Goal: Transaction & Acquisition: Purchase product/service

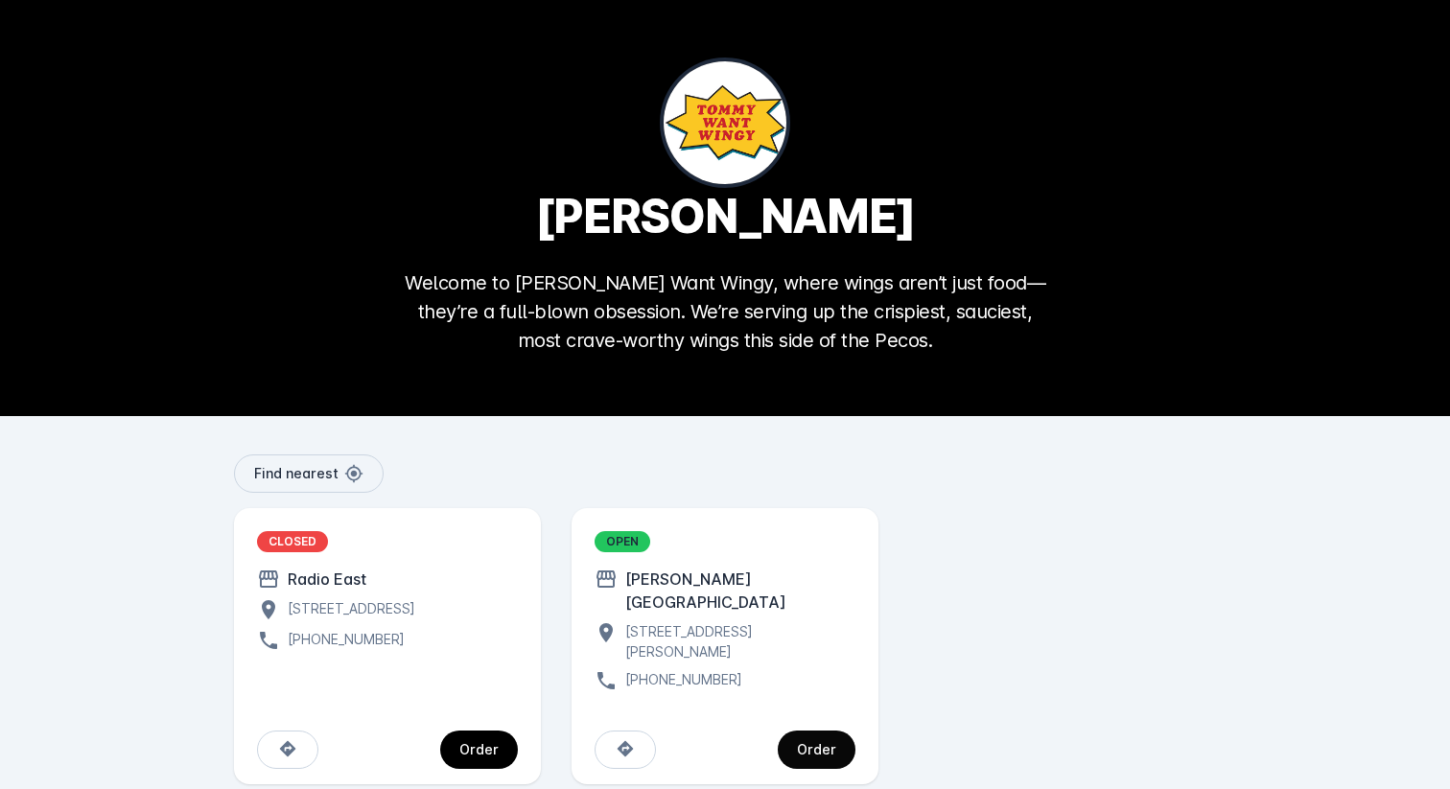
click at [820, 743] on div "Order" at bounding box center [816, 749] width 39 height 13
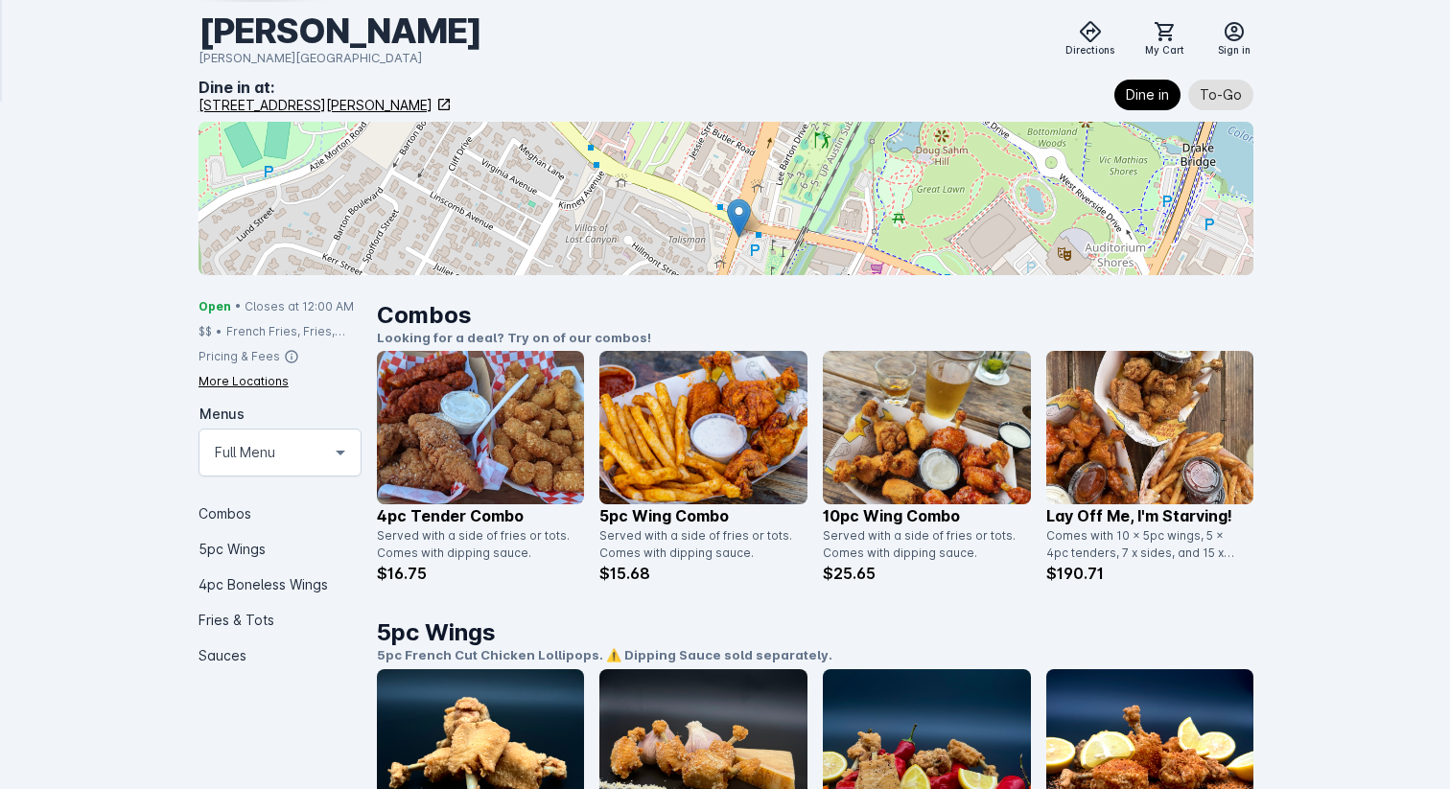
scroll to position [239, 0]
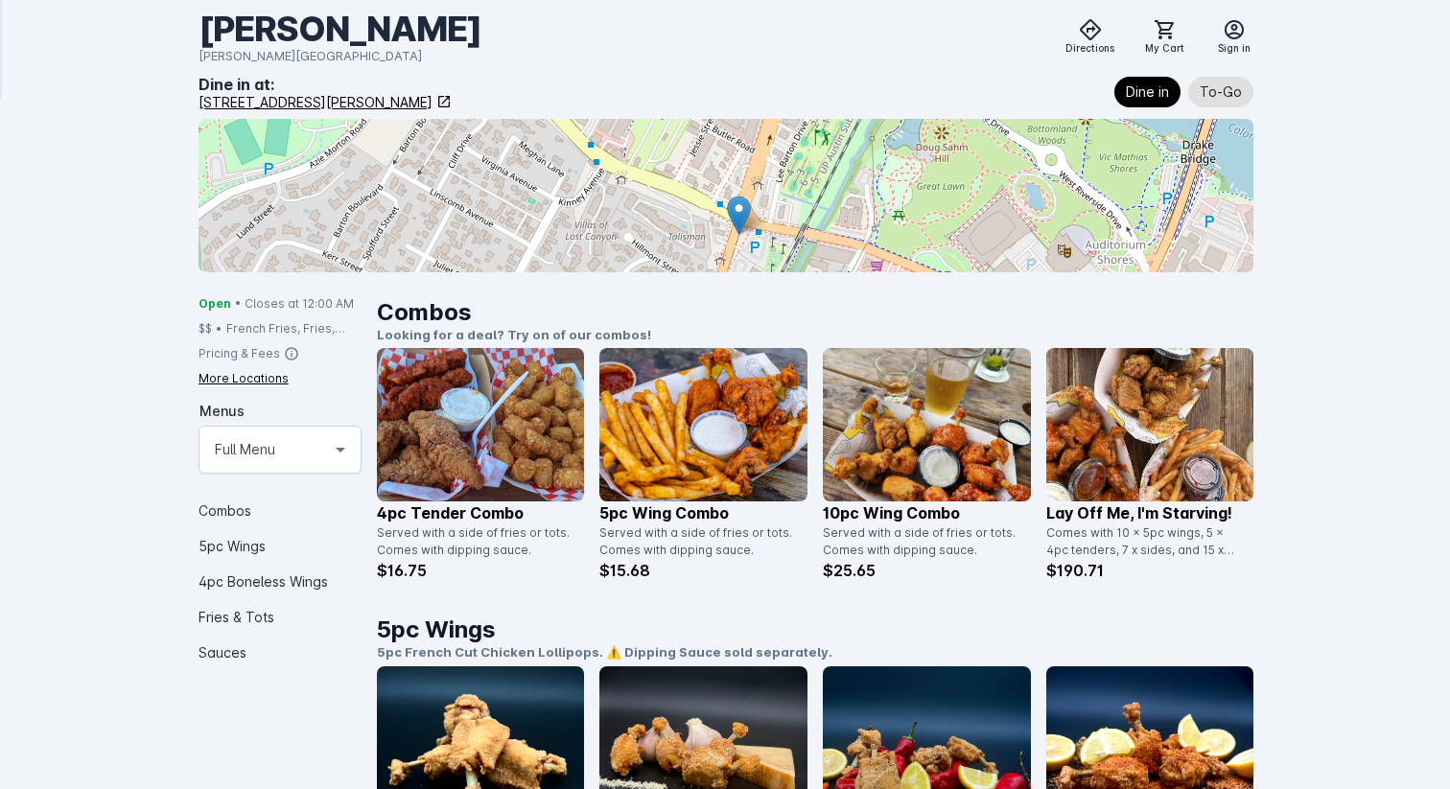
click at [921, 424] on img at bounding box center [927, 424] width 208 height 153
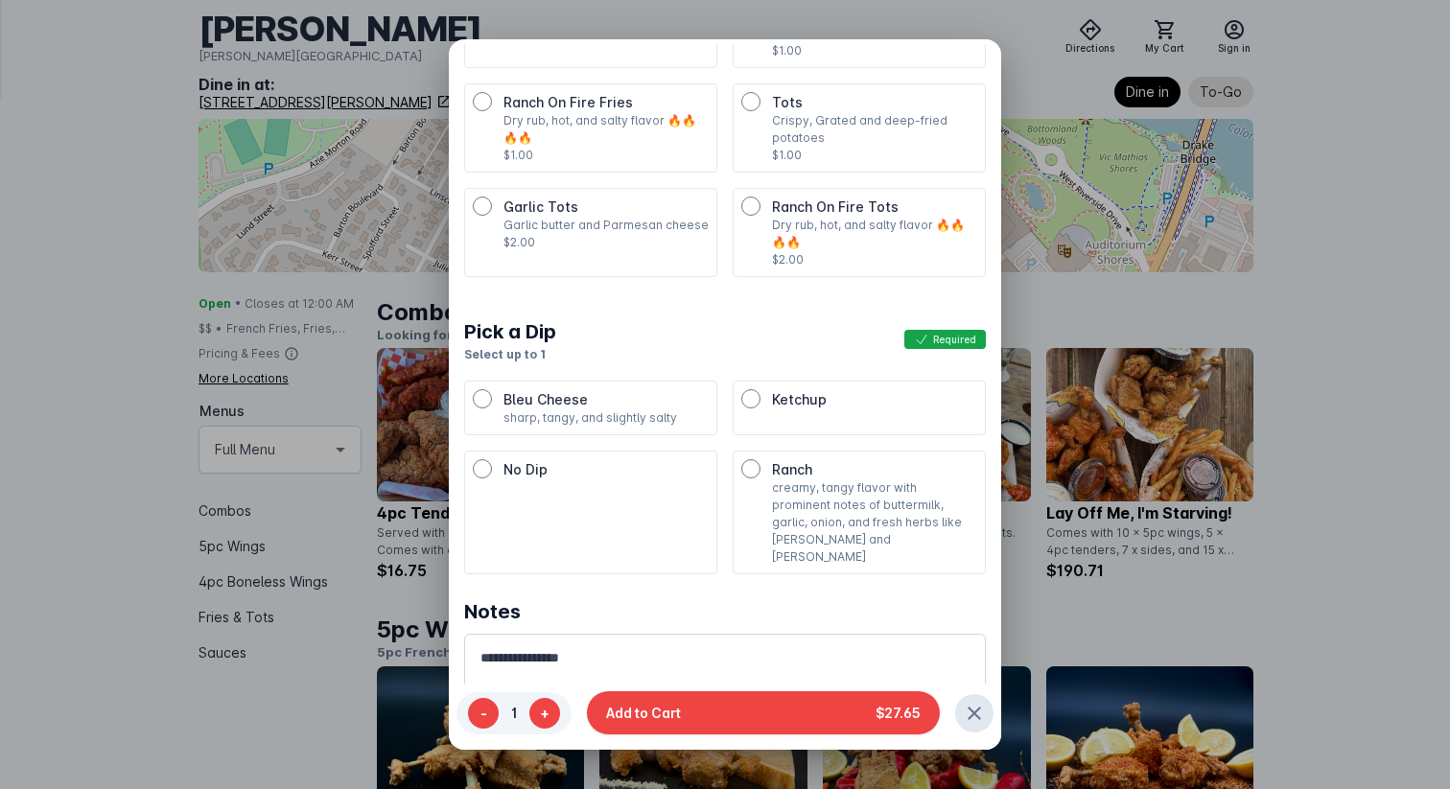
scroll to position [145, 0]
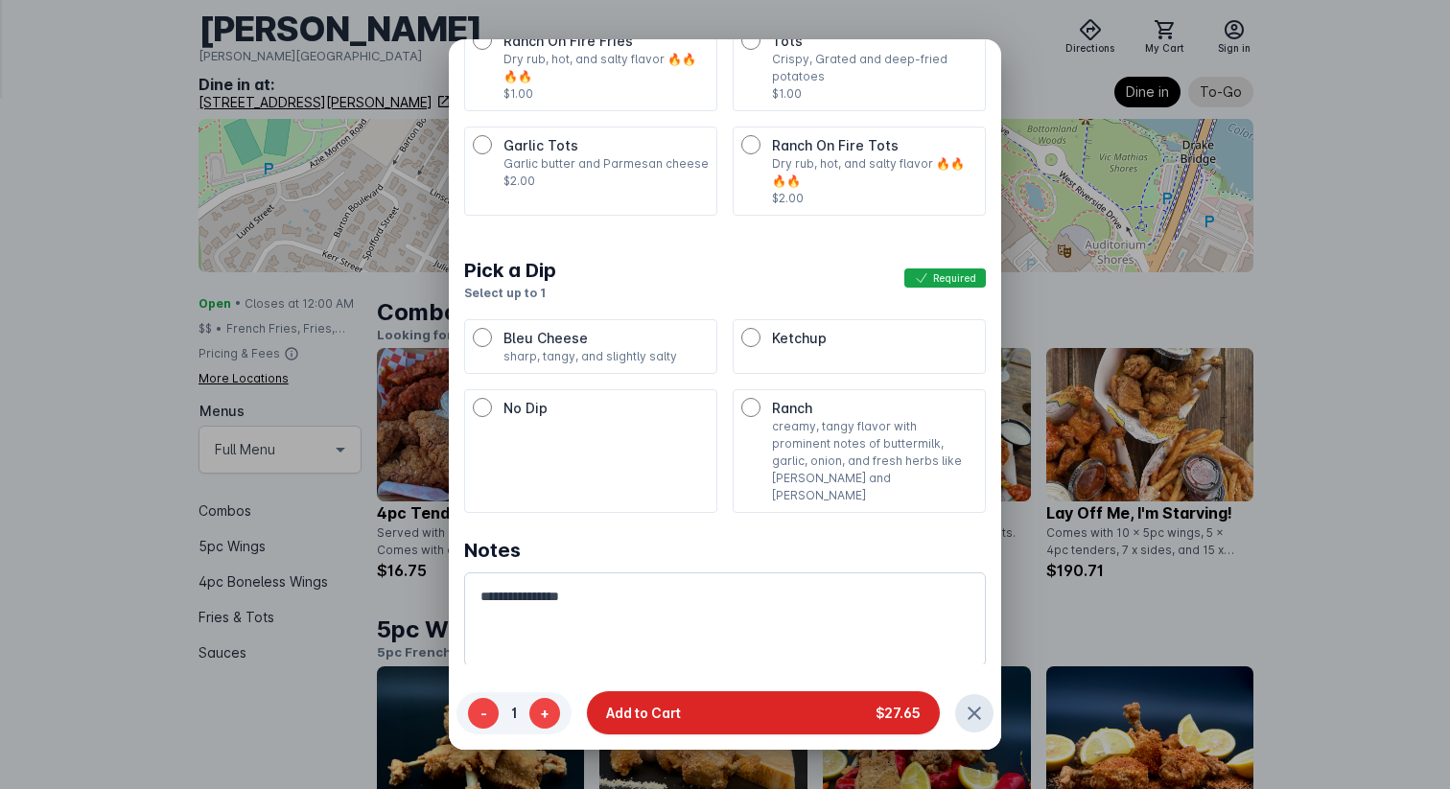
click at [723, 725] on button "Add to Cart $27.65" at bounding box center [763, 712] width 353 height 43
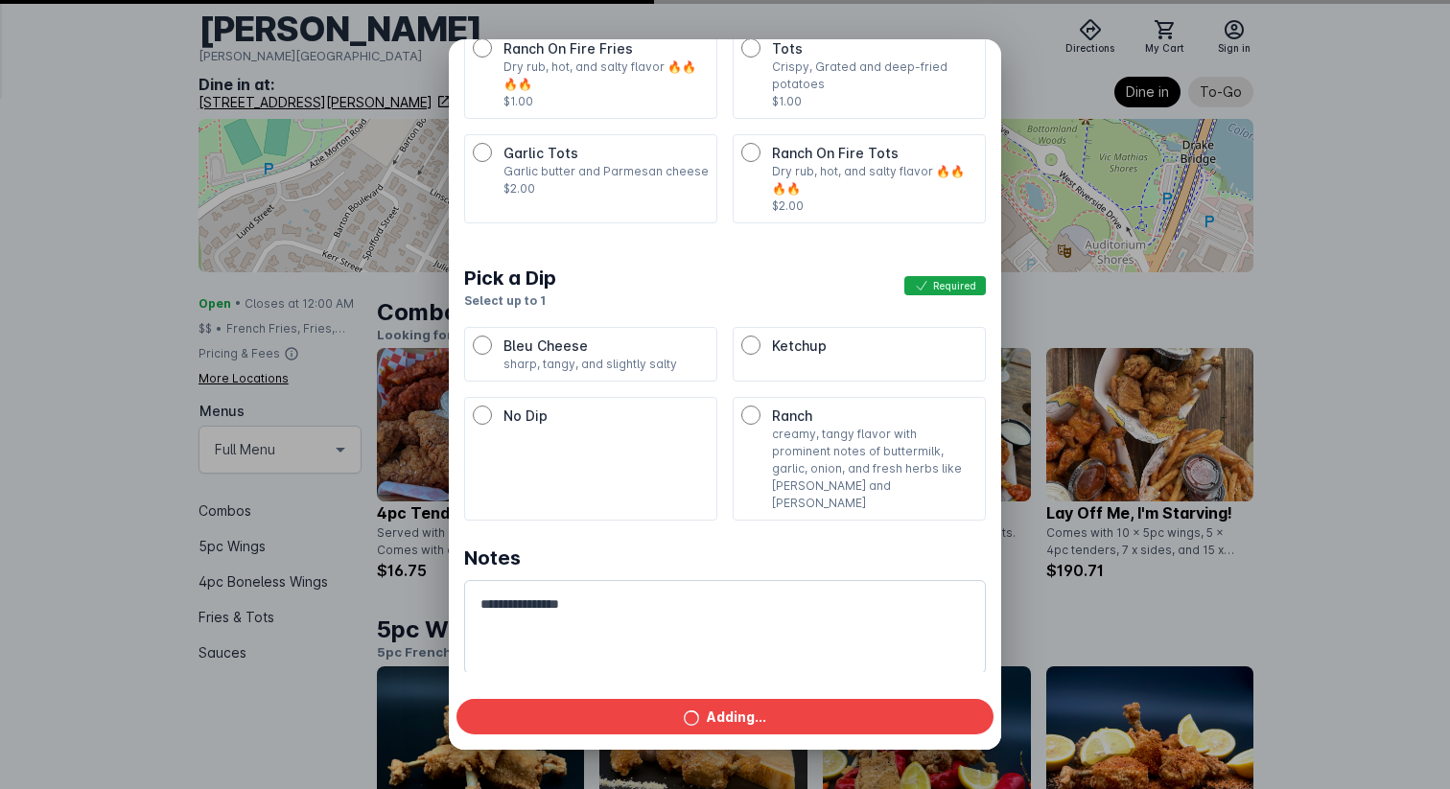
scroll to position [239, 0]
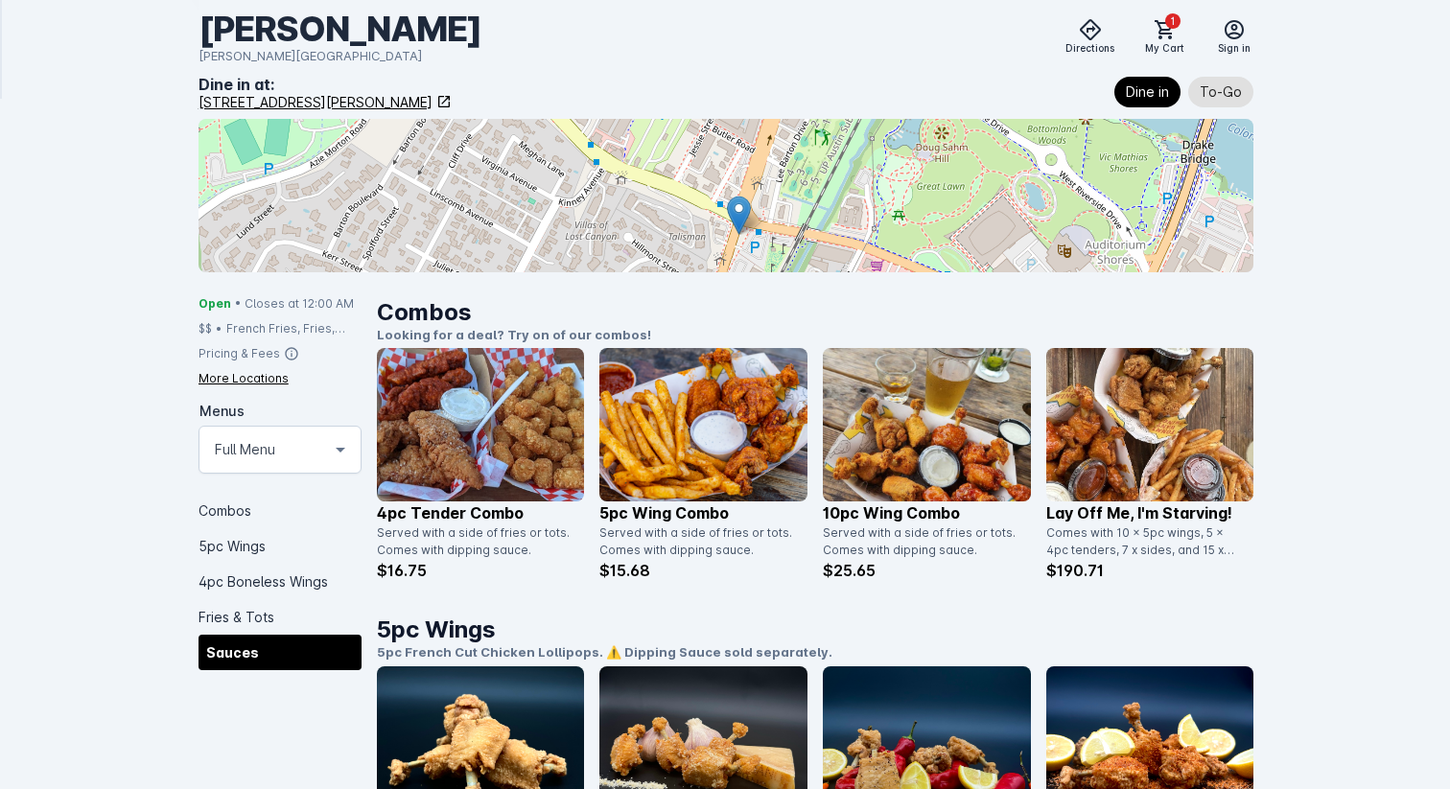
click at [218, 643] on div "Sauces" at bounding box center [279, 652] width 163 height 35
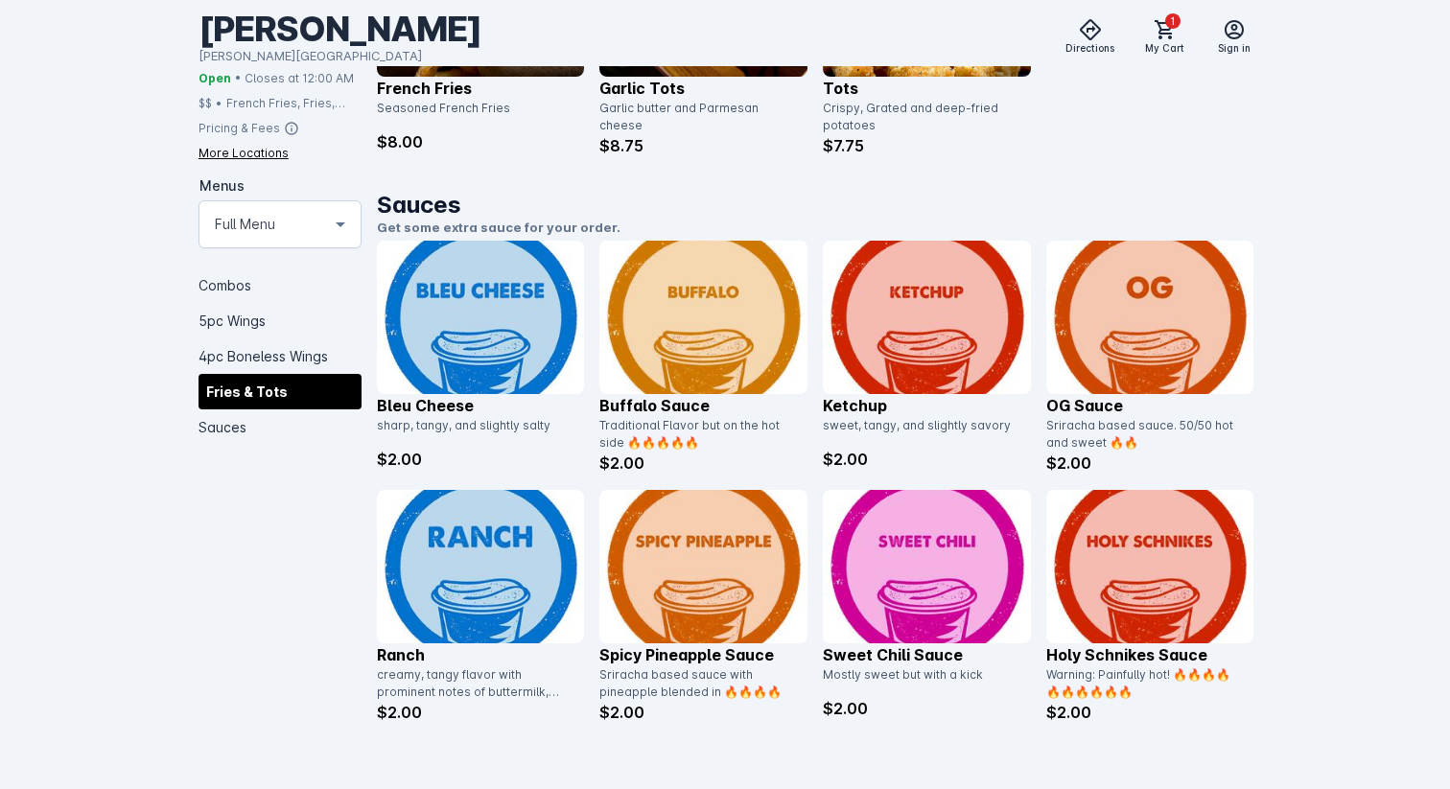
scroll to position [2896, 0]
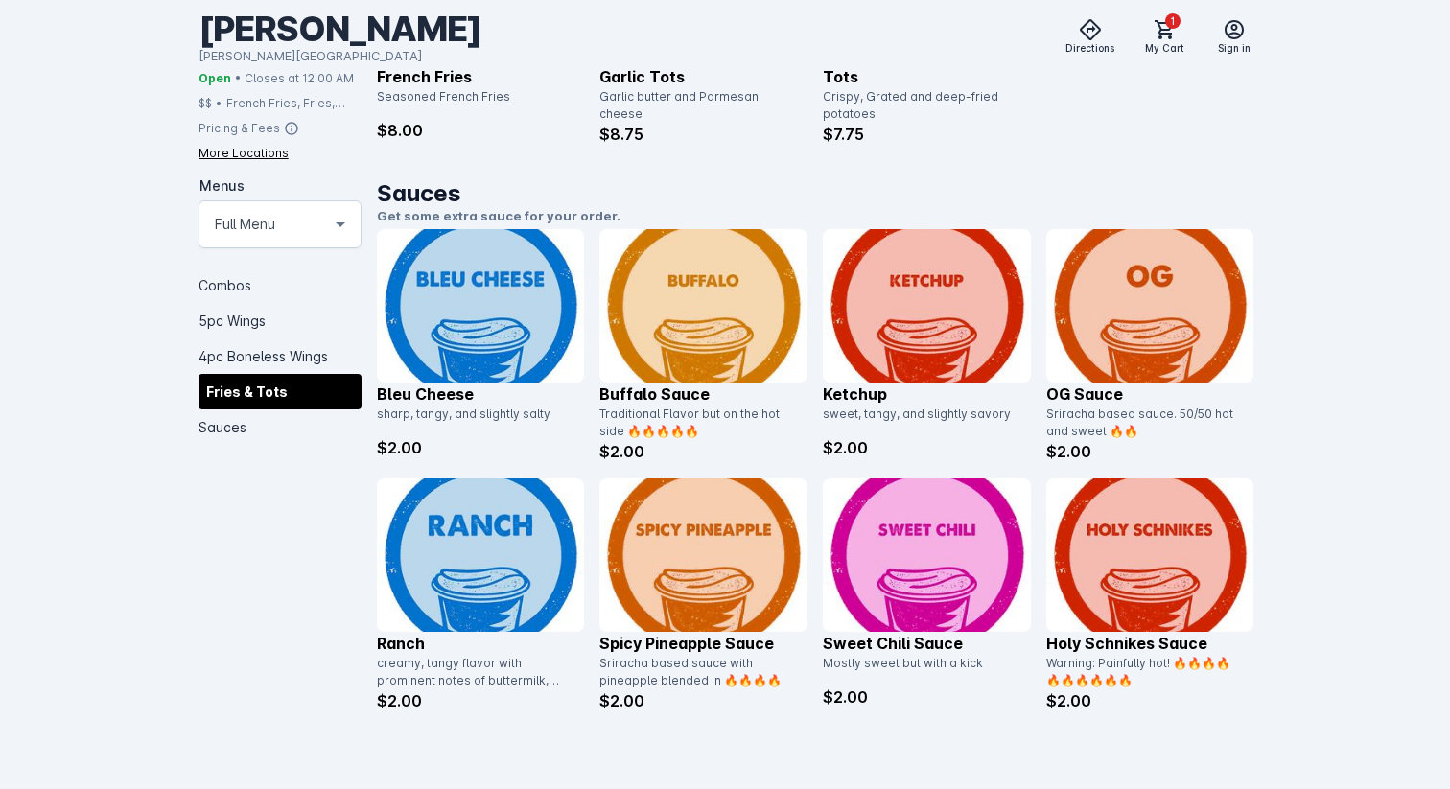
click at [458, 591] on img at bounding box center [481, 554] width 208 height 153
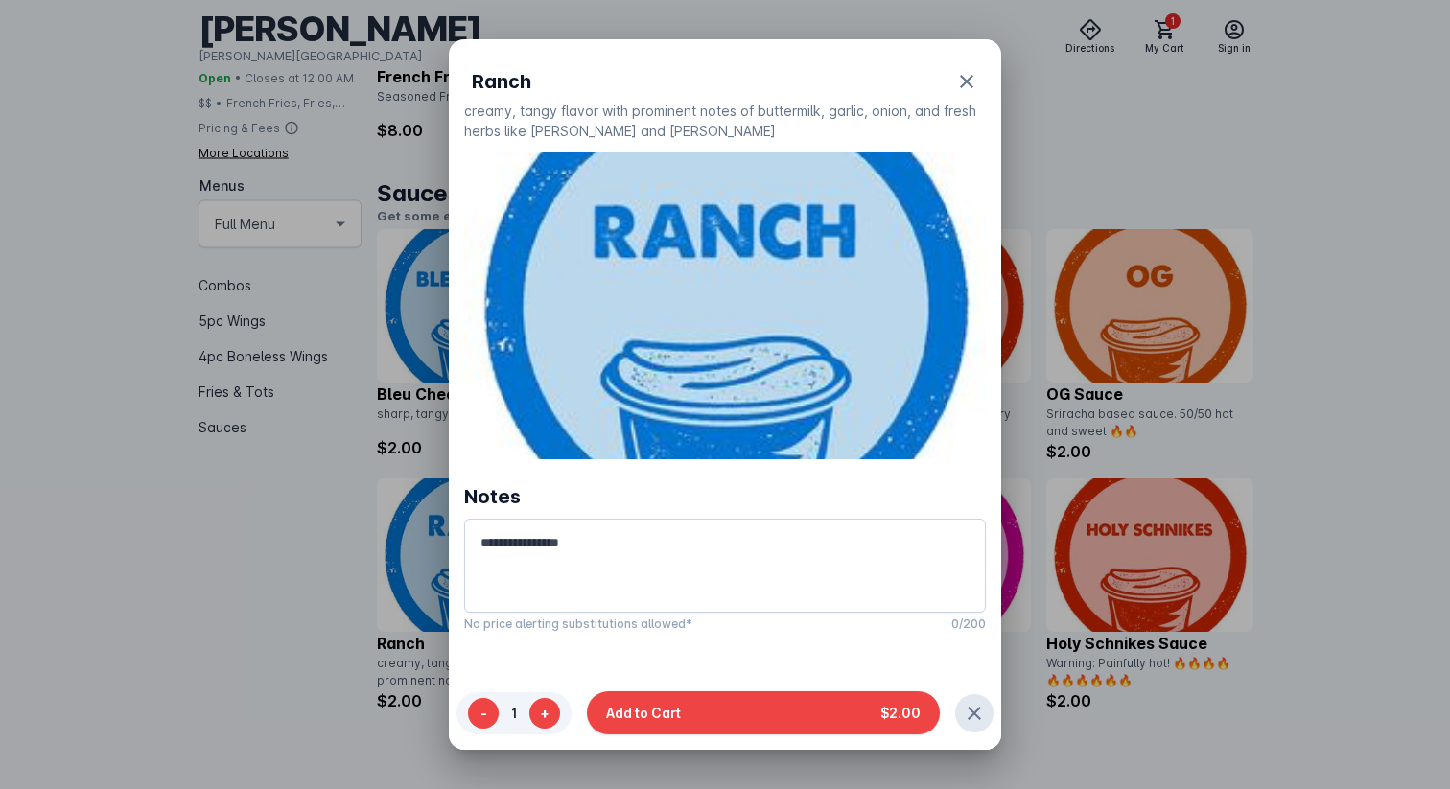
scroll to position [0, 0]
click at [544, 718] on button "+" at bounding box center [544, 712] width 31 height 31
click at [478, 711] on button "-" at bounding box center [483, 712] width 31 height 31
click at [751, 737] on div "- 1 + Add to Cart $2.00" at bounding box center [725, 717] width 552 height 66
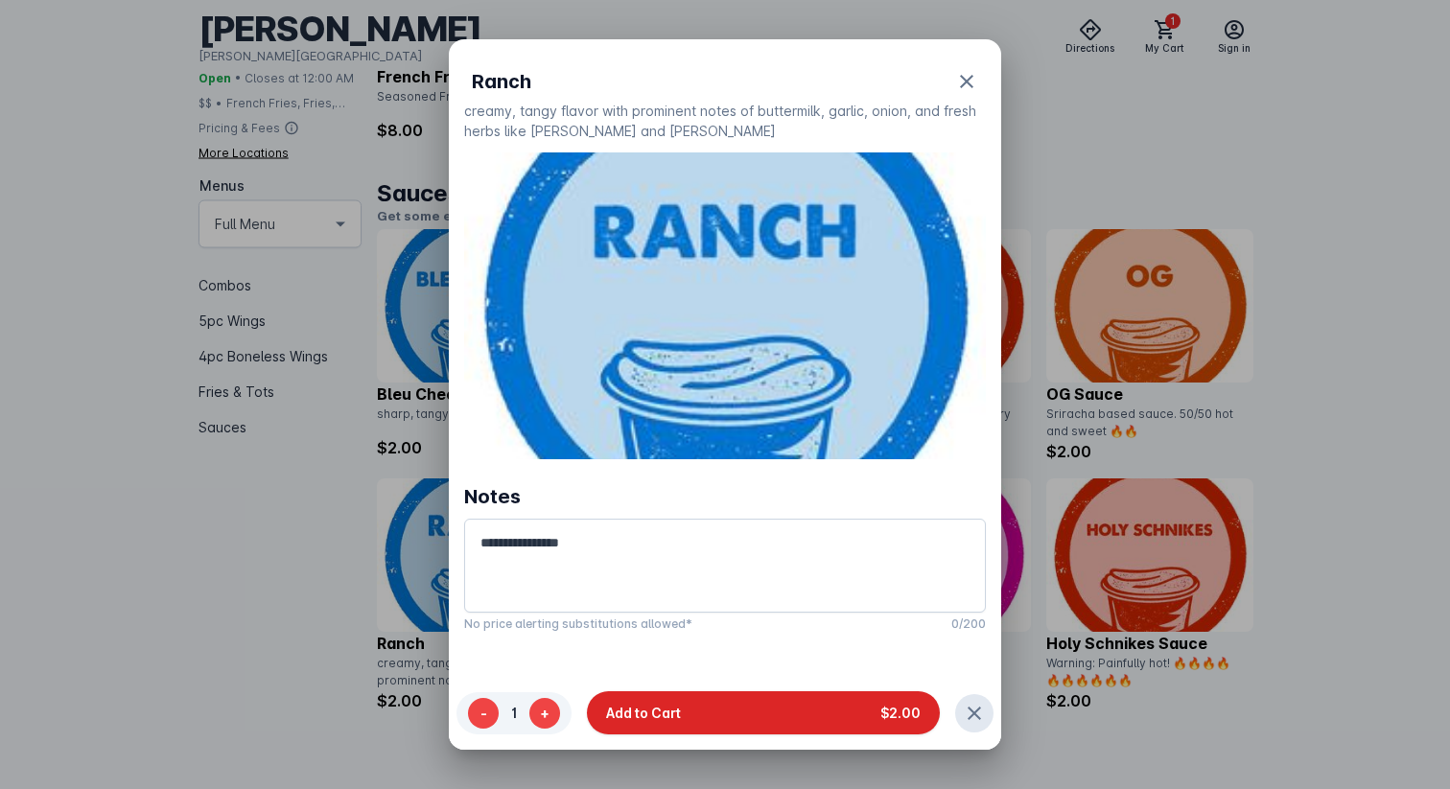
click at [753, 724] on button "Add to Cart $2.00" at bounding box center [763, 712] width 353 height 43
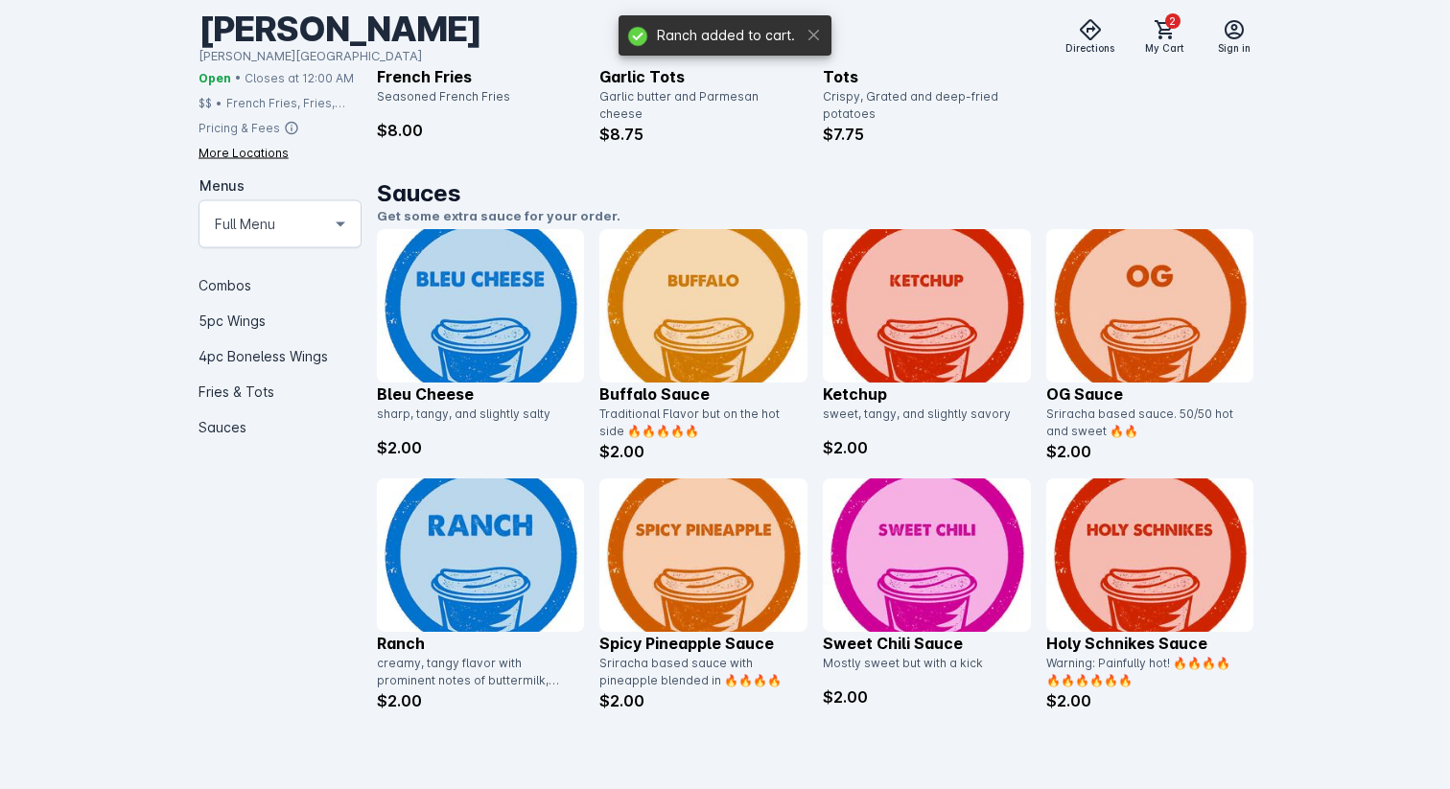
scroll to position [2896, 0]
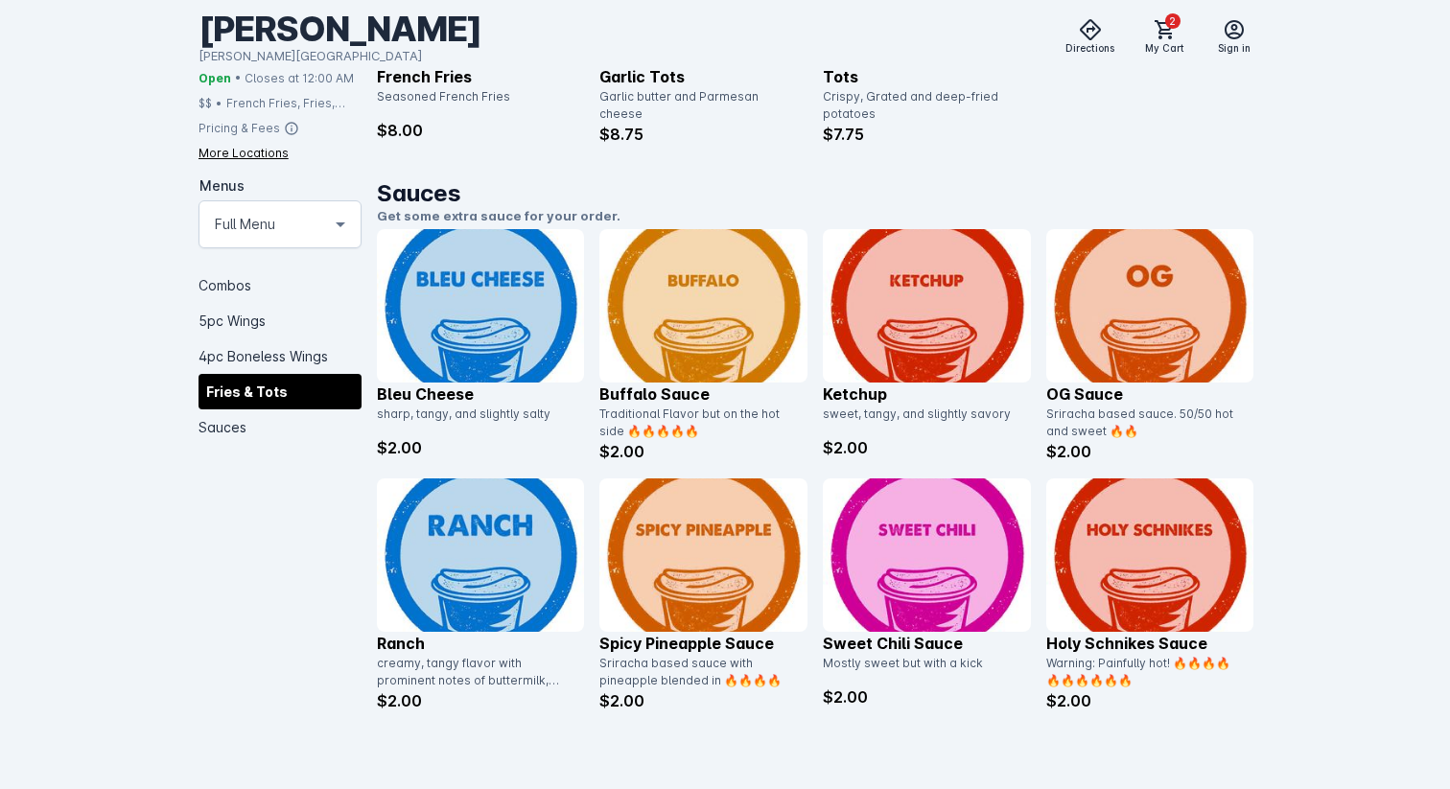
click at [431, 361] on img at bounding box center [481, 305] width 208 height 153
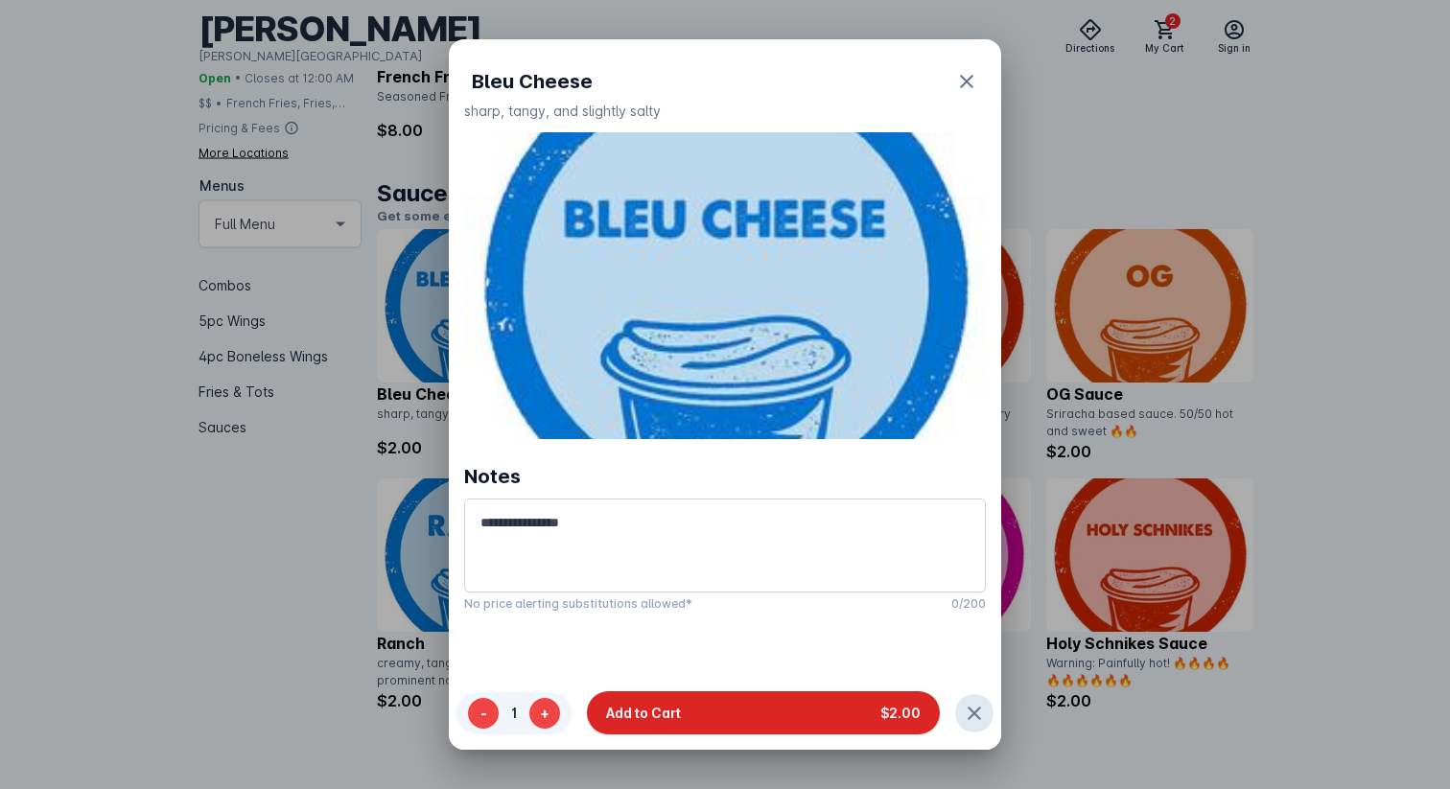
click at [716, 724] on button "Add to Cart $2.00" at bounding box center [763, 712] width 353 height 43
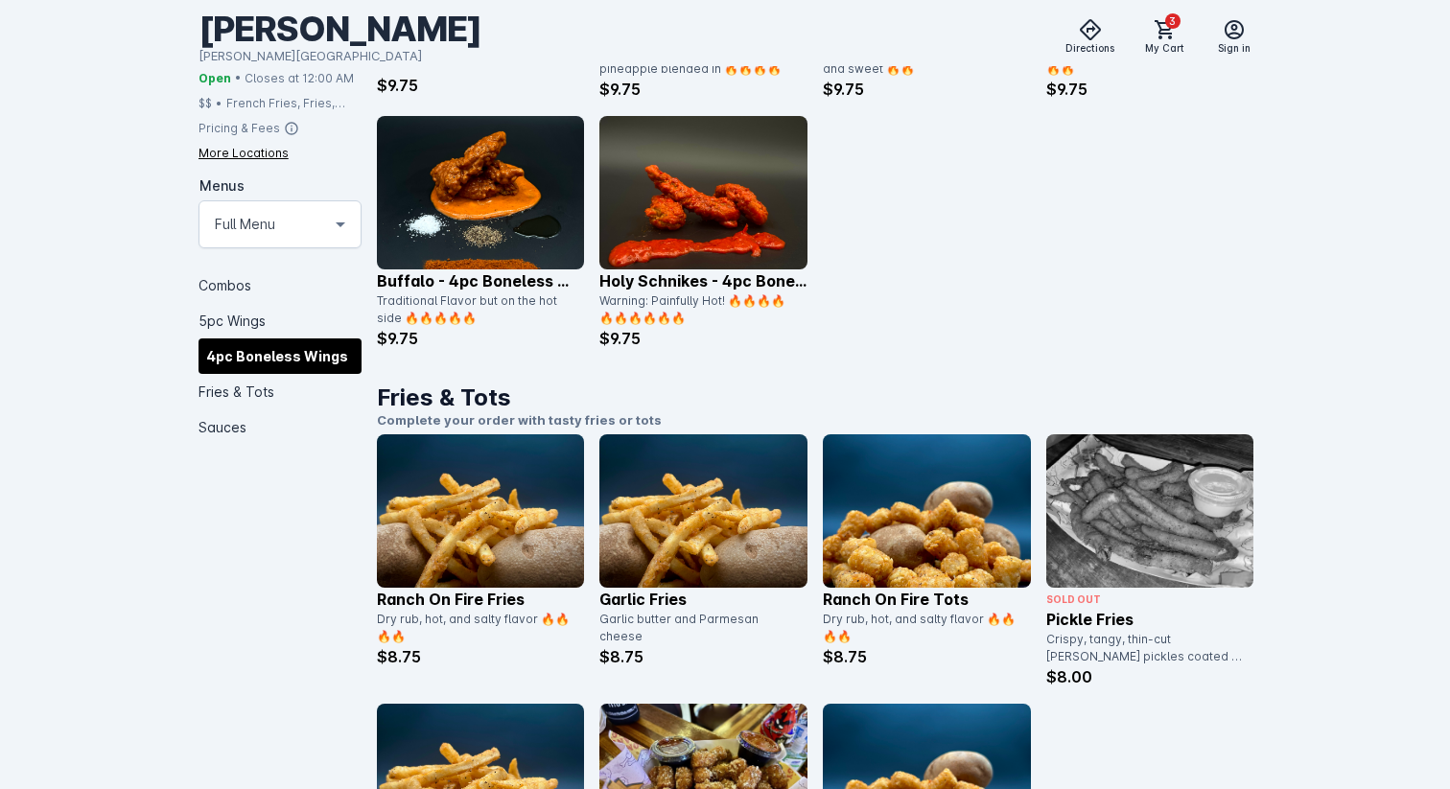
scroll to position [2026, 0]
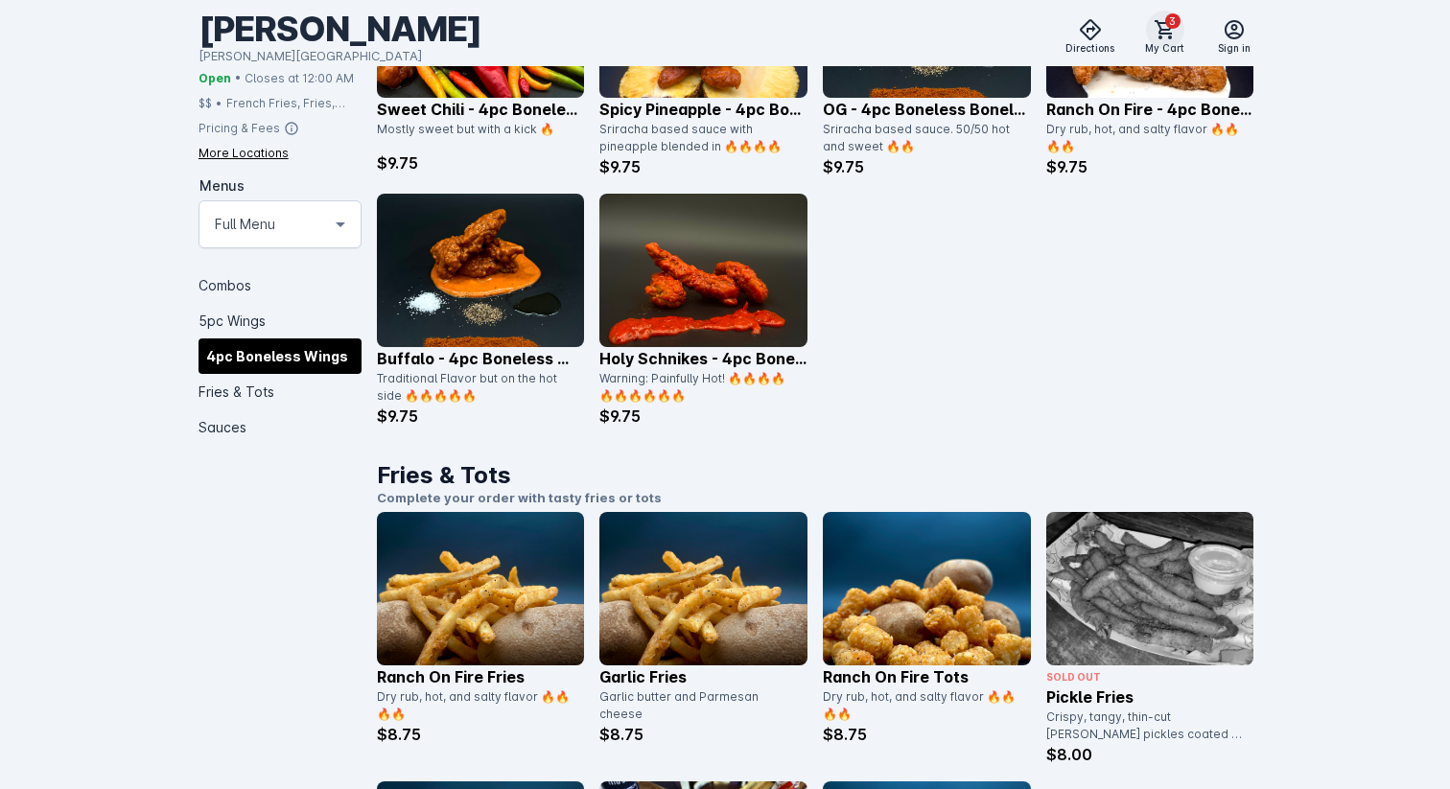
click at [1153, 42] on span at bounding box center [1165, 30] width 46 height 46
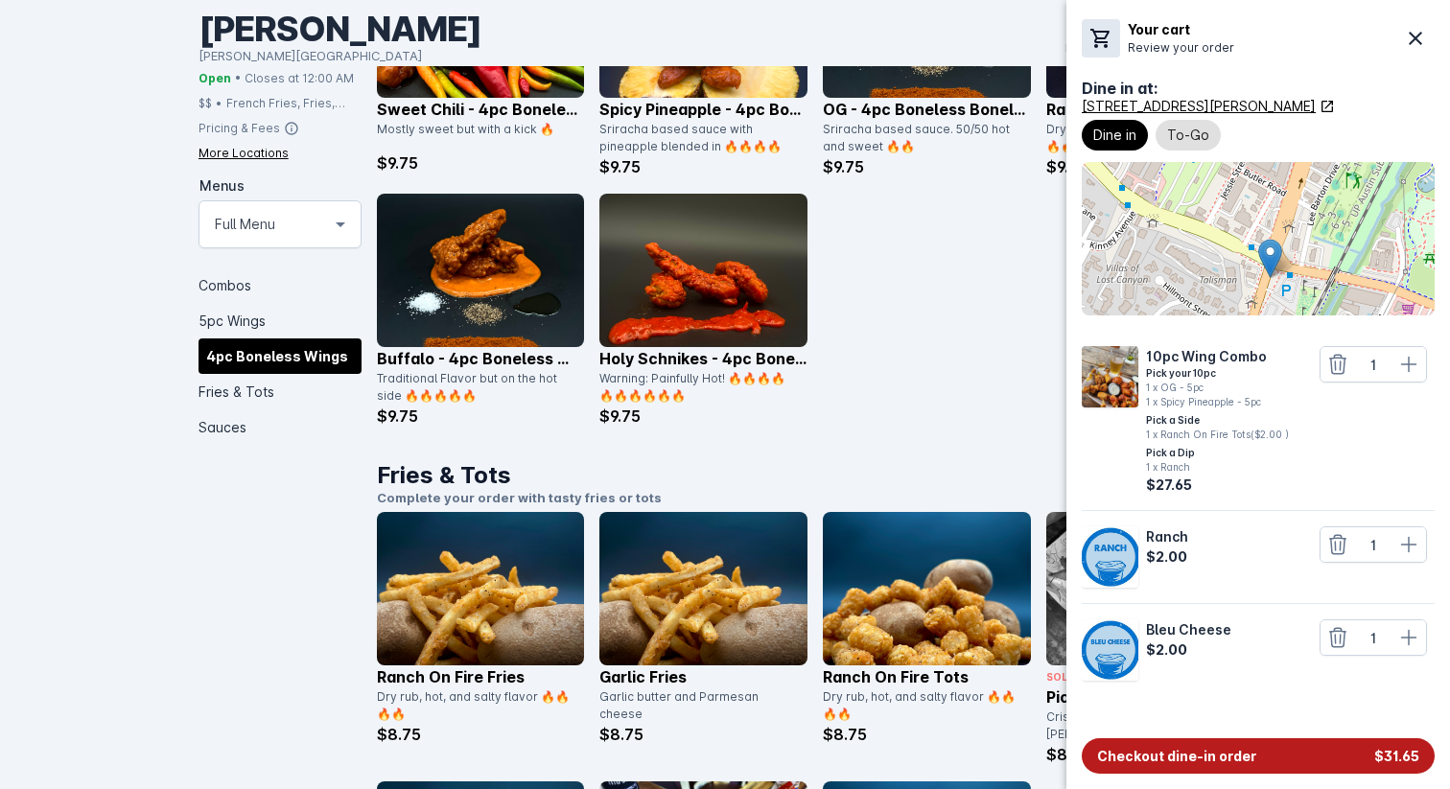
click at [1162, 742] on button "Checkout dine-in order $31.65" at bounding box center [1258, 755] width 353 height 35
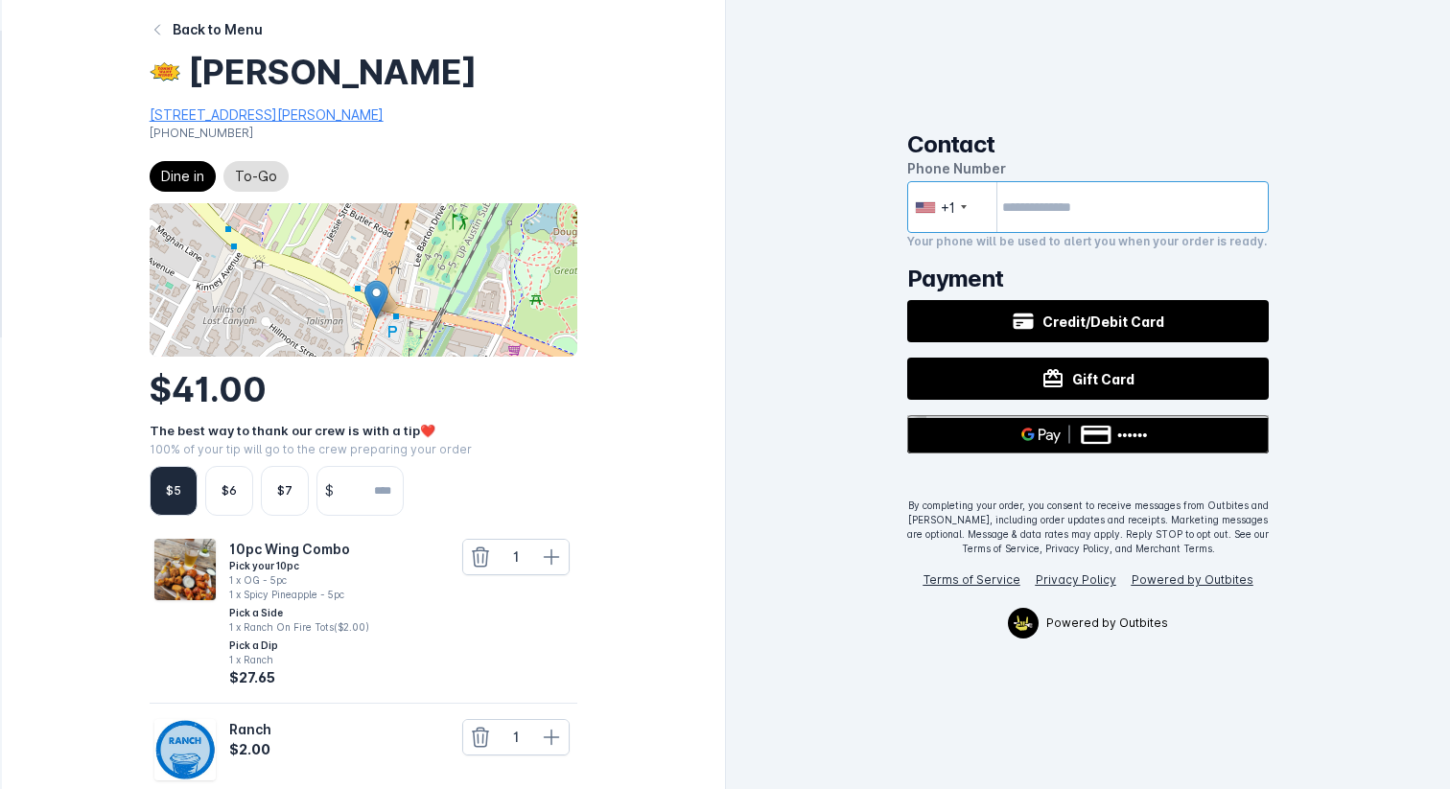
click at [1025, 214] on input "tel" at bounding box center [1088, 207] width 362 height 52
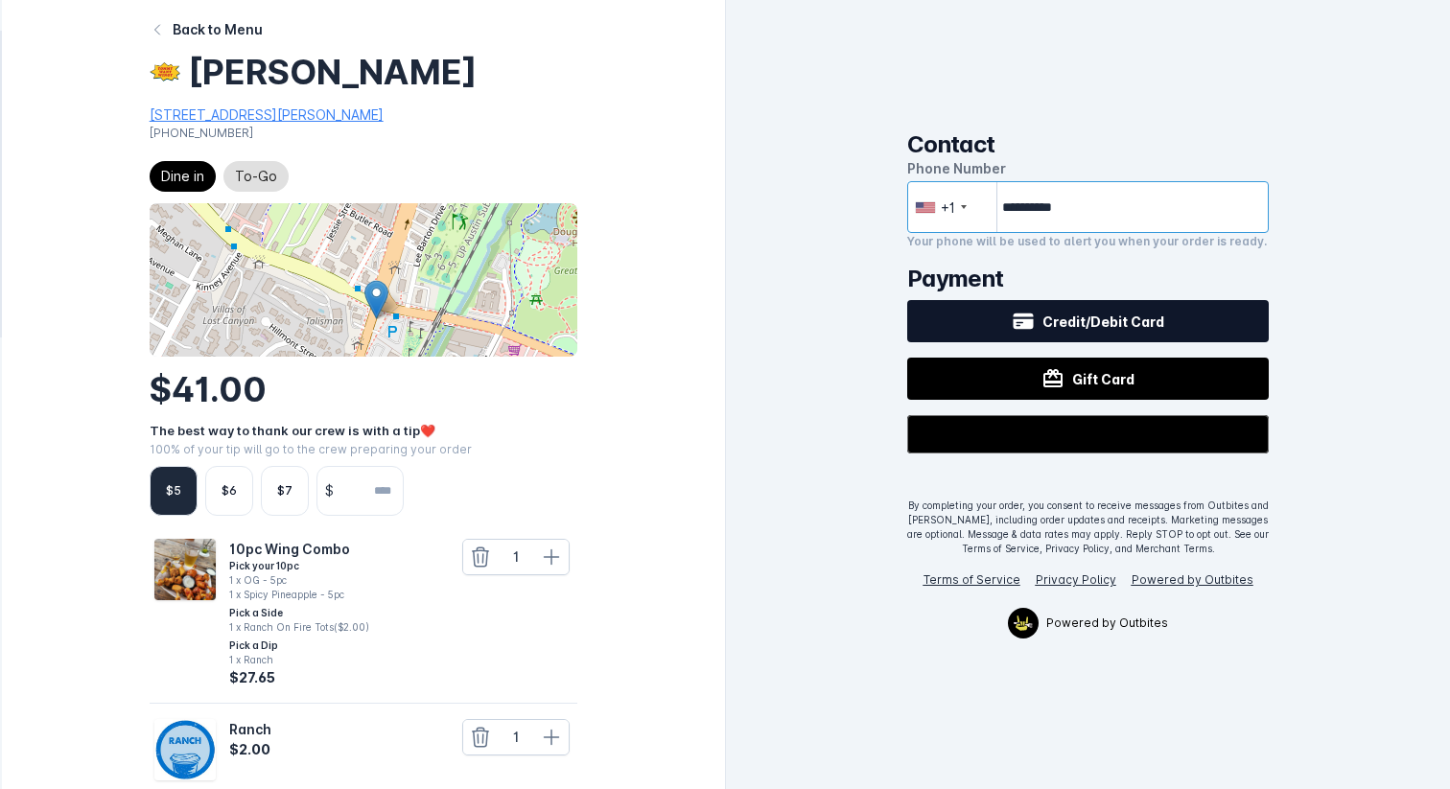
type input "**********"
click at [1073, 333] on button "Credit/Debit Card" at bounding box center [1088, 321] width 362 height 42
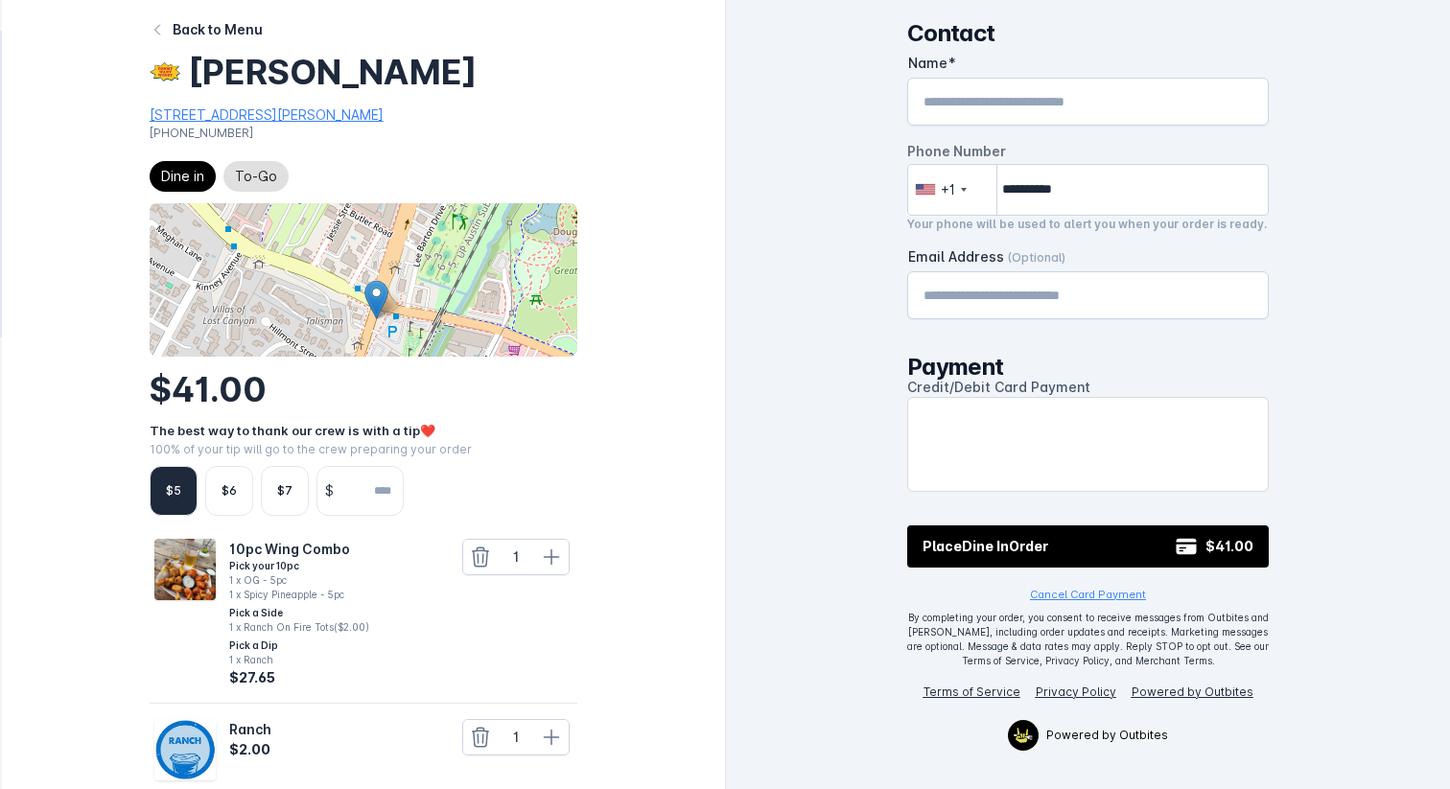
click at [996, 96] on input "Name" at bounding box center [1088, 101] width 330 height 23
type input "*********"
type input "**********"
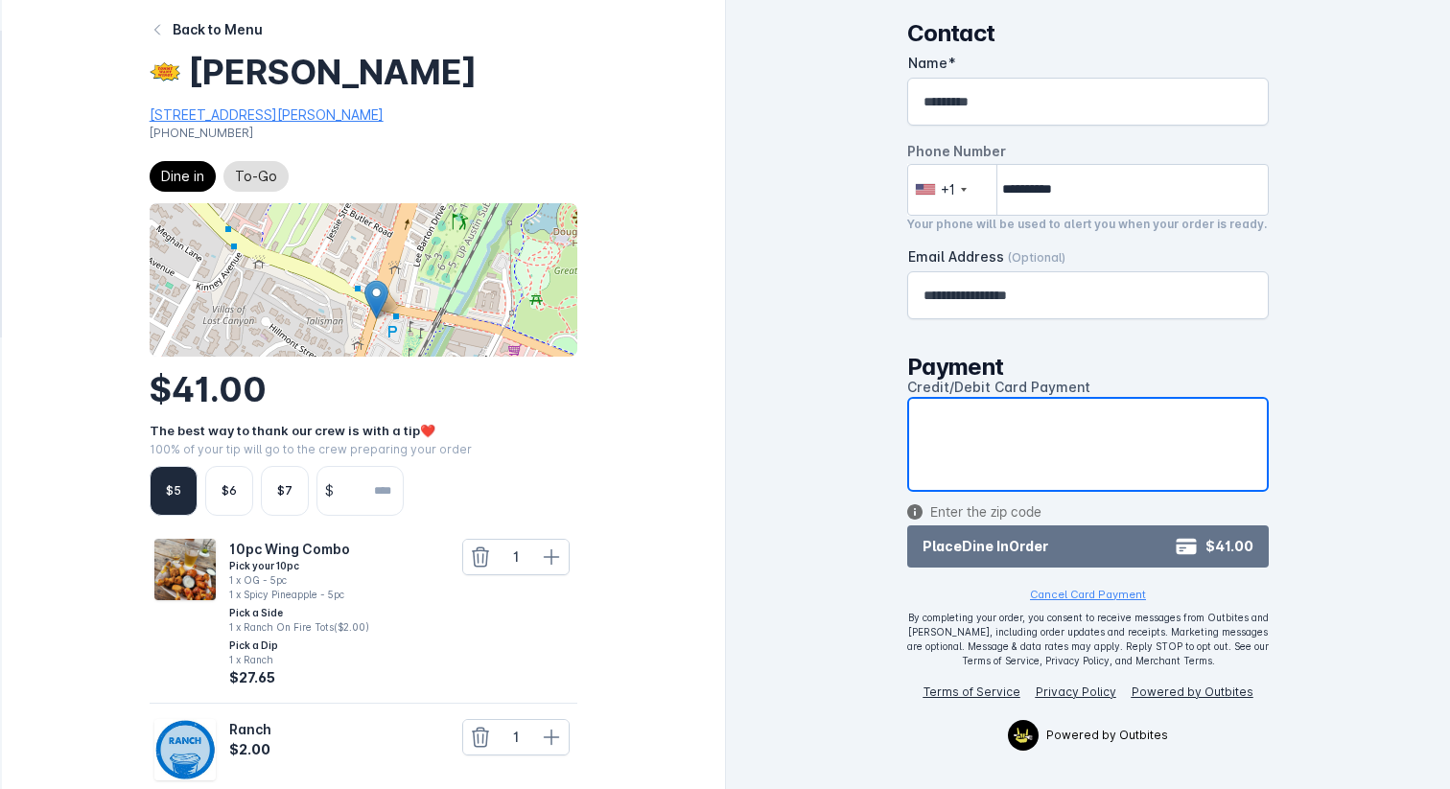
click at [1132, 542] on button "Place Dine In Order $41.00" at bounding box center [1088, 546] width 362 height 42
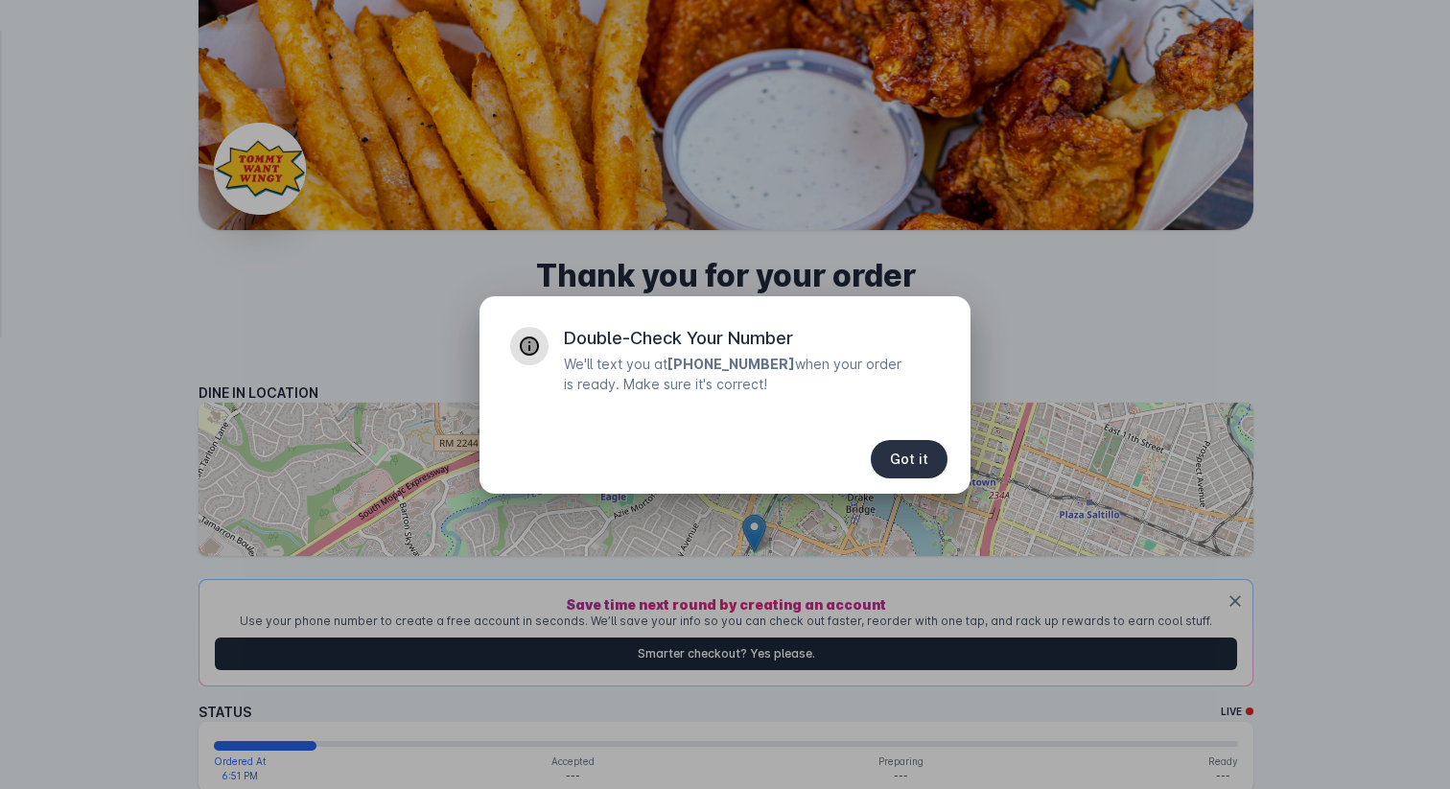
click at [908, 454] on span "Got it" at bounding box center [909, 459] width 38 height 13
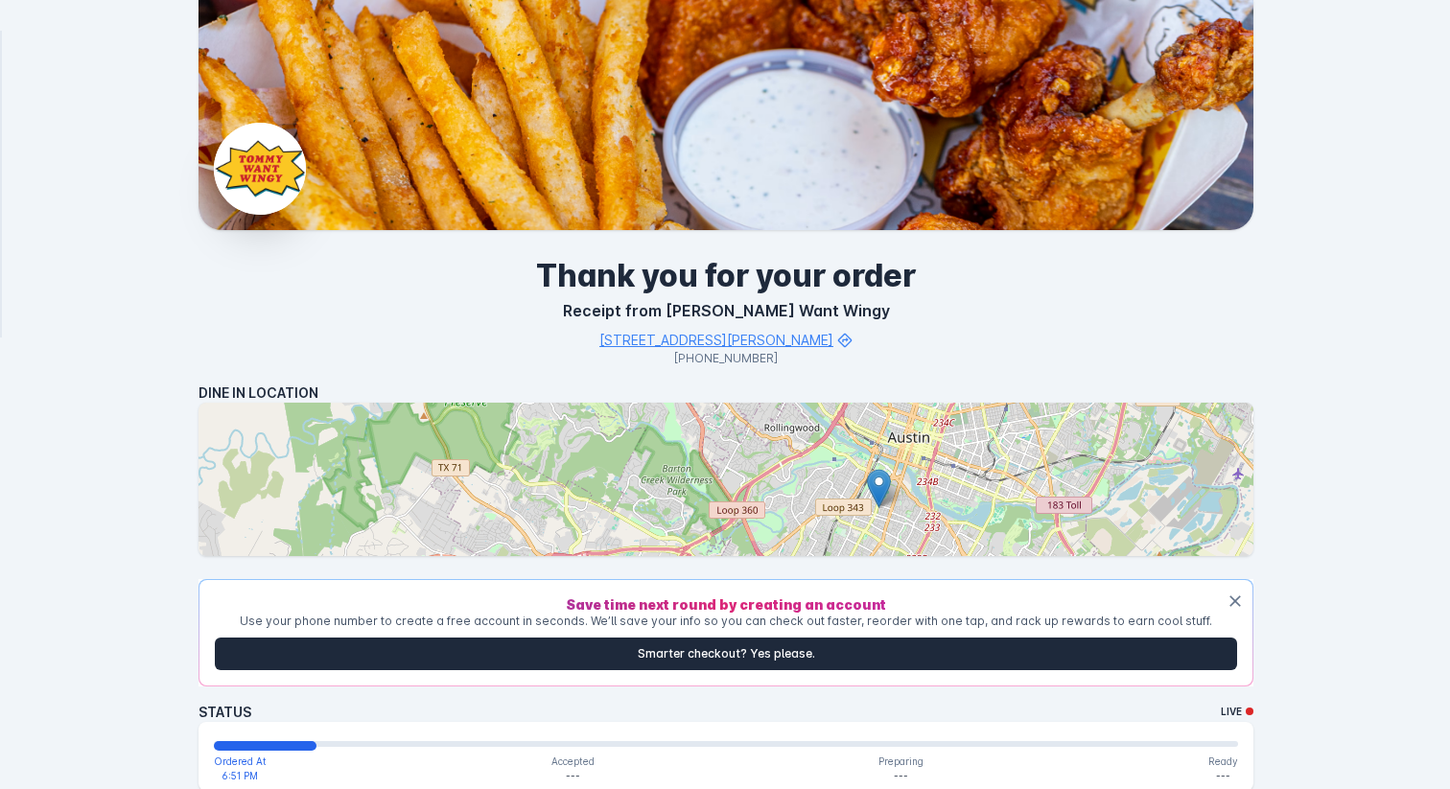
click at [898, 289] on h1 "Thank you for your order" at bounding box center [726, 276] width 1056 height 46
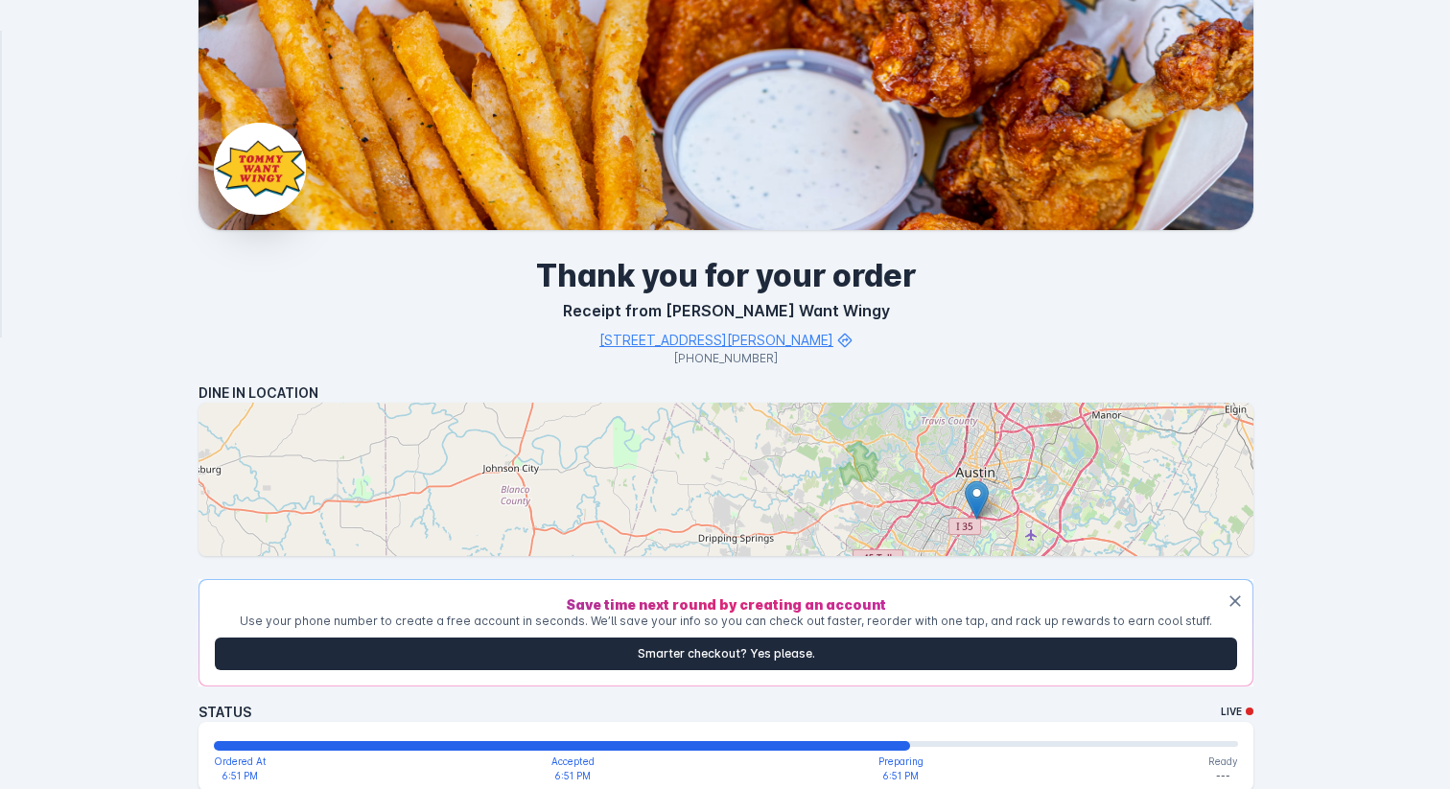
click at [979, 346] on div "[STREET_ADDRESS][PERSON_NAME]" at bounding box center [726, 340] width 1056 height 20
click at [269, 291] on h1 "Thank you for your order" at bounding box center [726, 276] width 1056 height 46
